Goal: Task Accomplishment & Management: Manage account settings

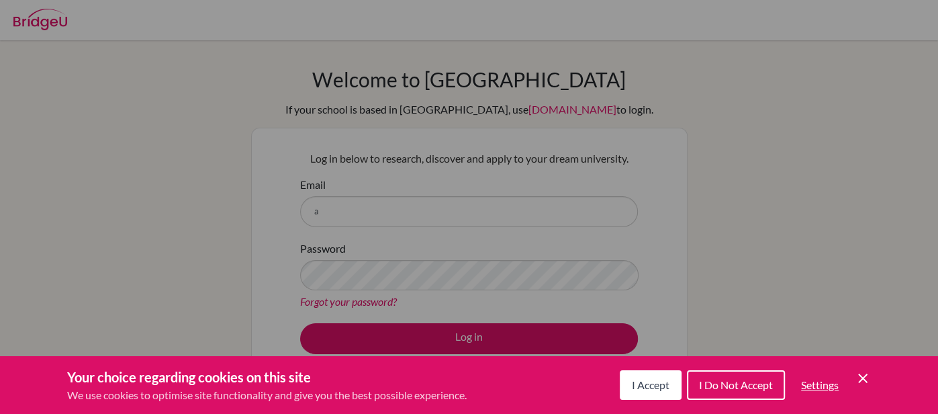
click at [662, 381] on span "I Accept" at bounding box center [651, 384] width 38 height 13
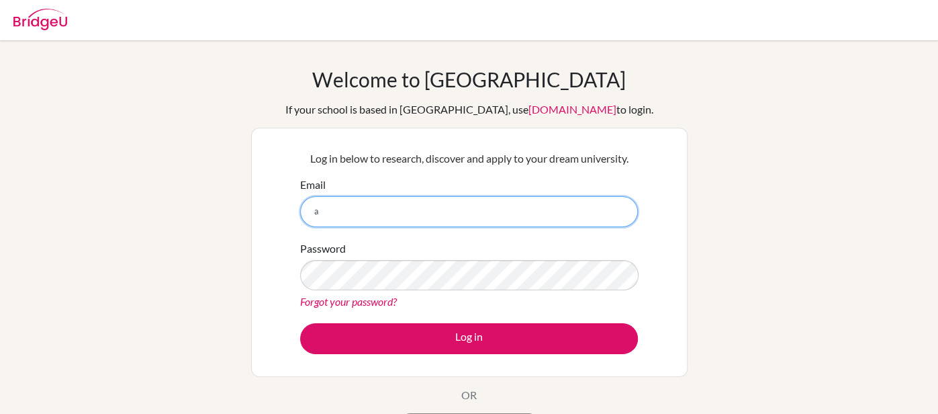
click at [399, 199] on input "a" at bounding box center [469, 211] width 338 height 31
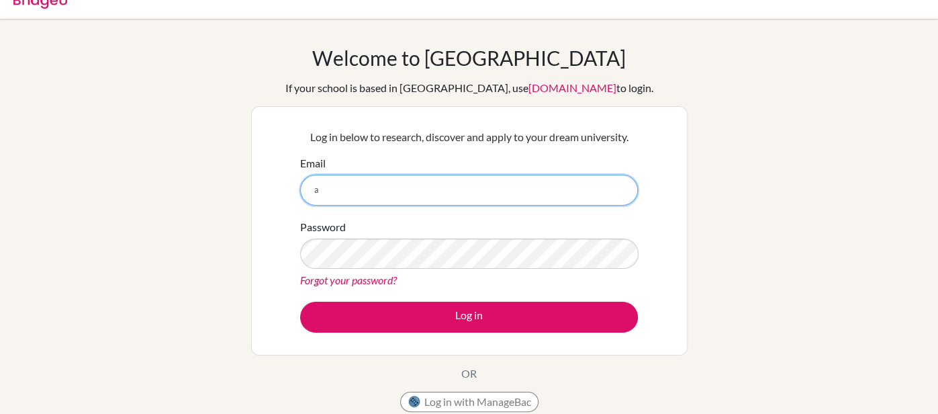
scroll to position [54, 0]
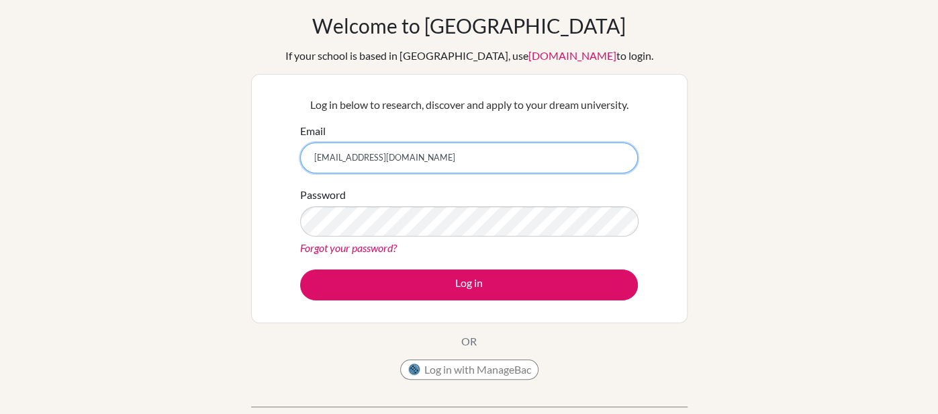
type input "[EMAIL_ADDRESS][DOMAIN_NAME]"
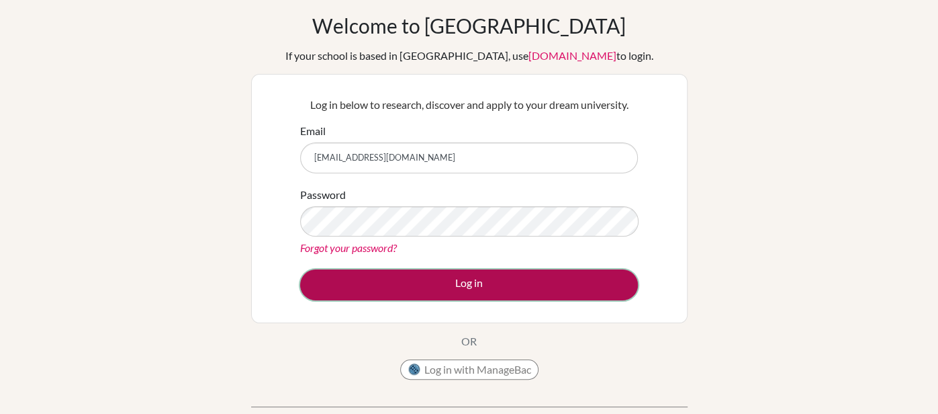
click at [447, 288] on button "Log in" at bounding box center [469, 284] width 338 height 31
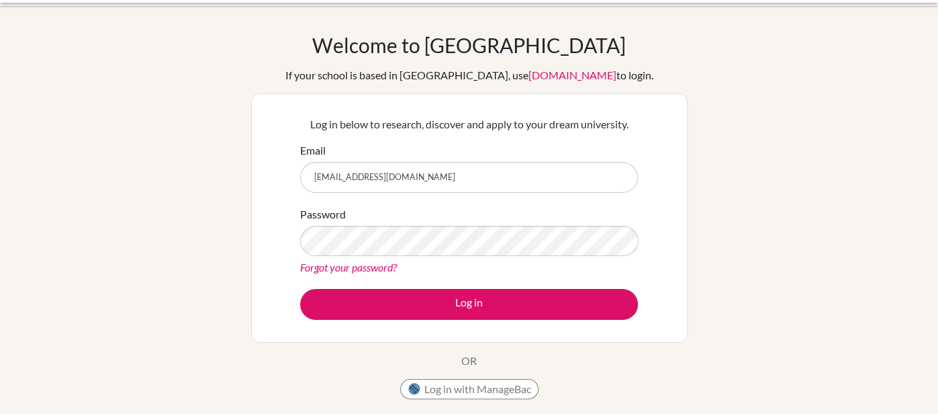
scroll to position [39, 0]
